Goal: Information Seeking & Learning: Find specific fact

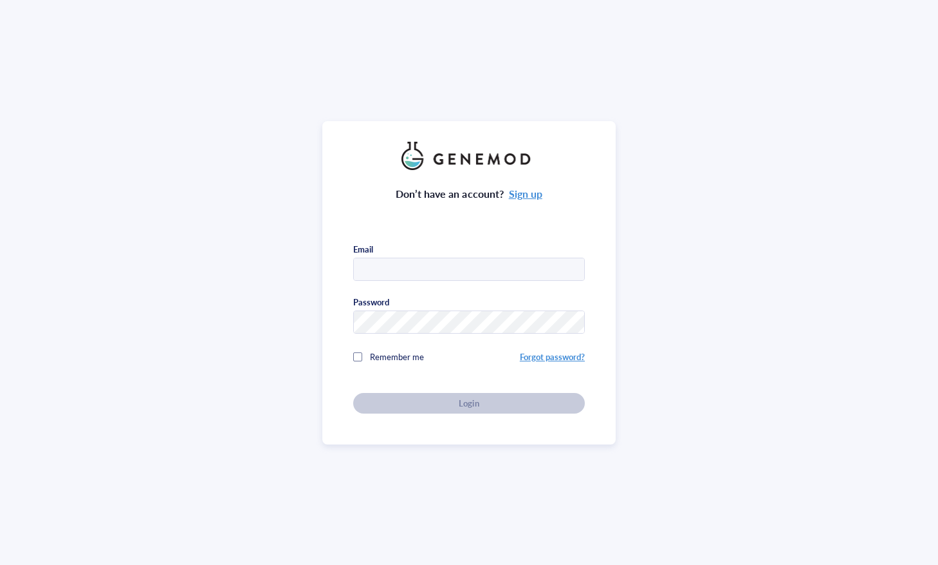
click at [481, 271] on input "text" at bounding box center [469, 269] width 230 height 23
type input "[EMAIL_ADDRESS][DOMAIN_NAME]"
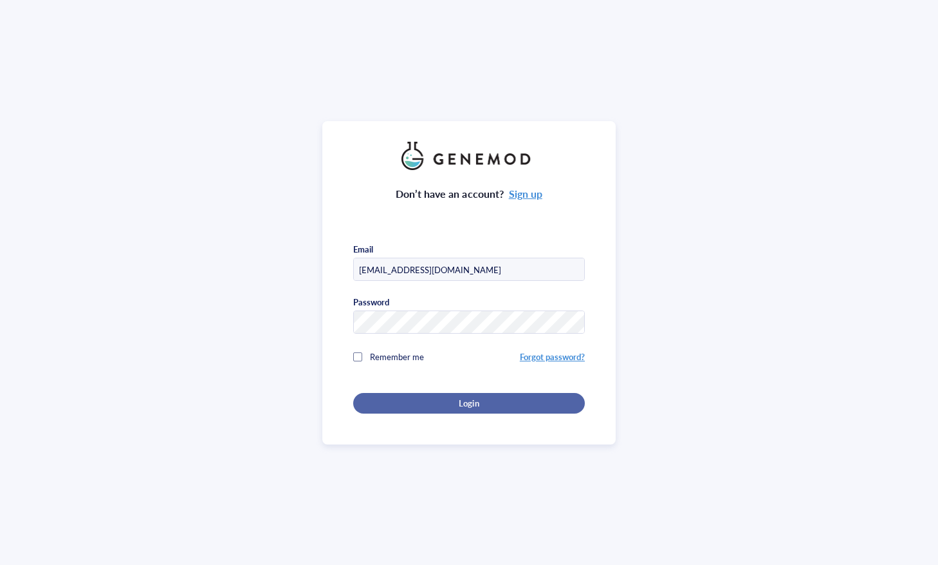
click at [462, 393] on button "Login" at bounding box center [469, 403] width 232 height 21
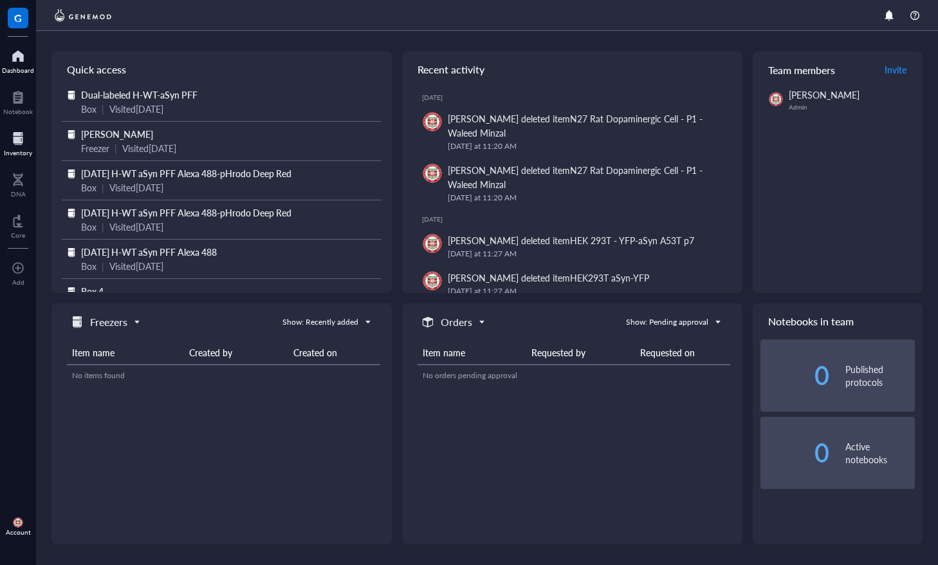
click at [11, 133] on div at bounding box center [18, 138] width 28 height 21
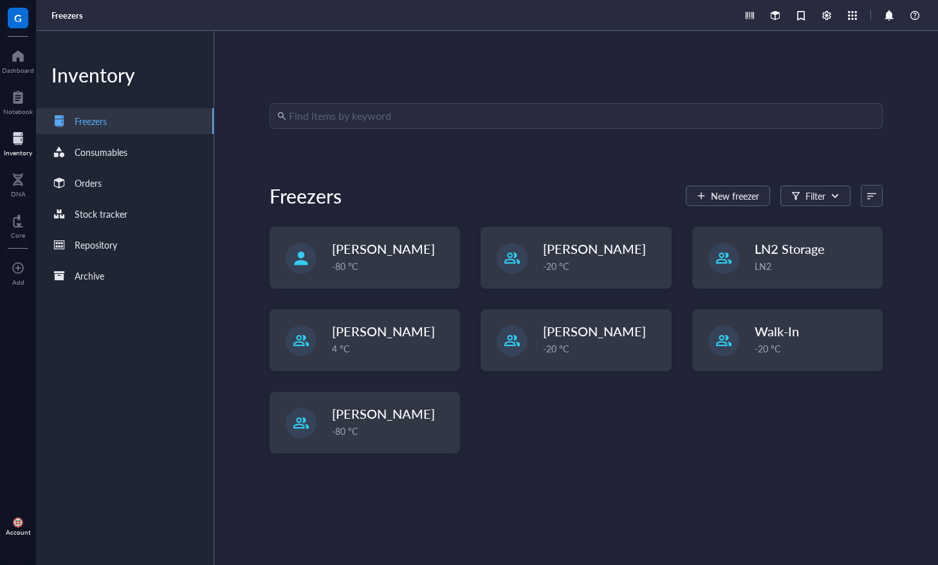
click at [393, 112] on input "search" at bounding box center [582, 116] width 586 height 24
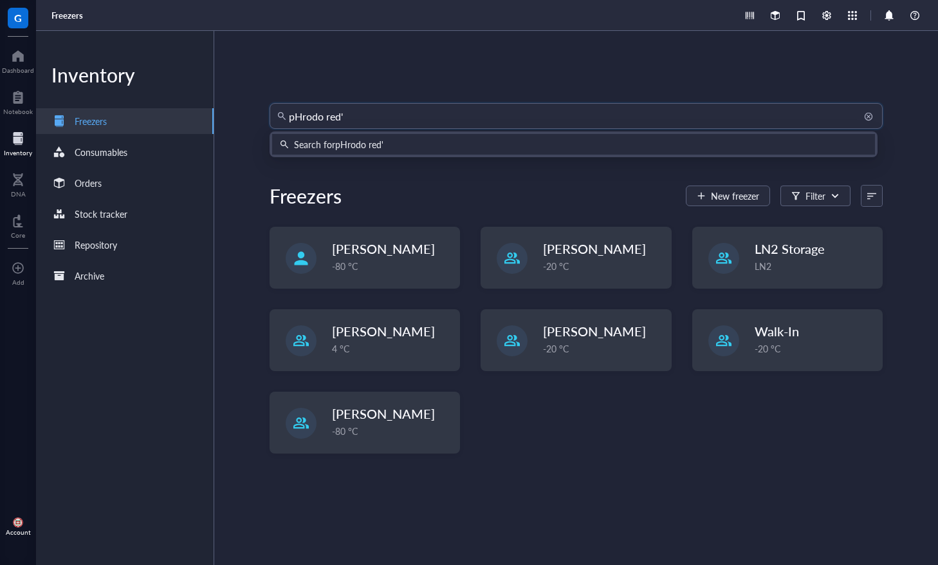
type input "pHrodo red"
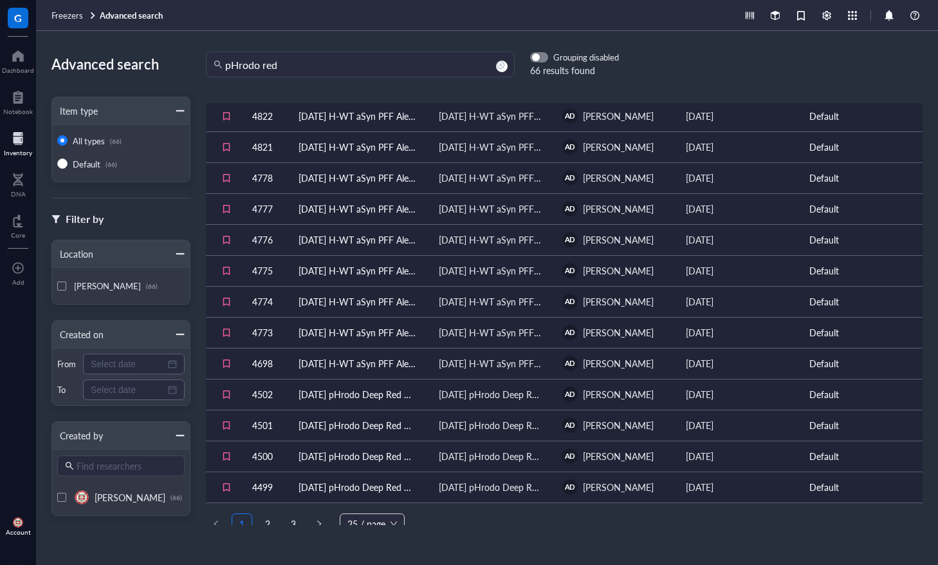
scroll to position [428, 0]
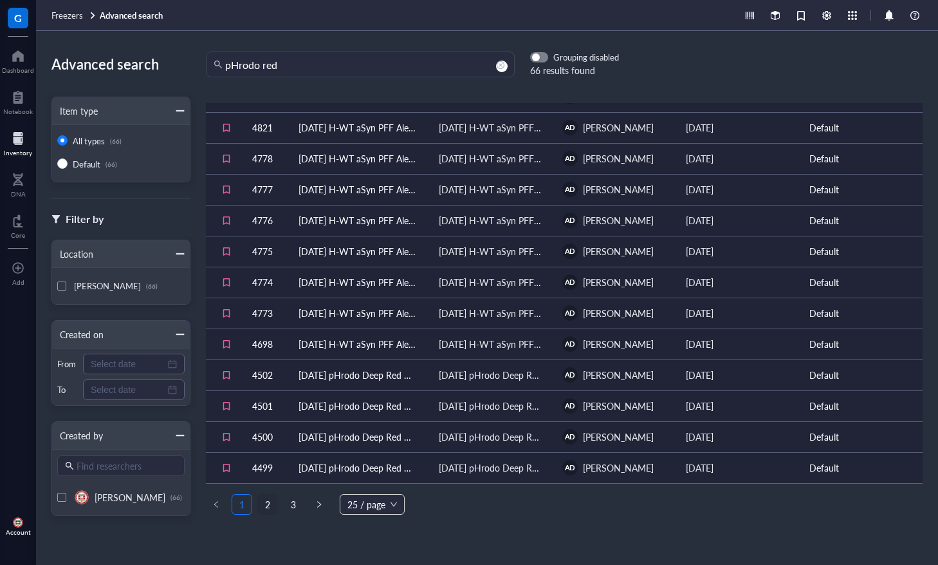
click at [262, 496] on link "2" at bounding box center [267, 503] width 19 height 19
click at [286, 500] on link "3" at bounding box center [293, 503] width 19 height 19
